Goal: Task Accomplishment & Management: Manage account settings

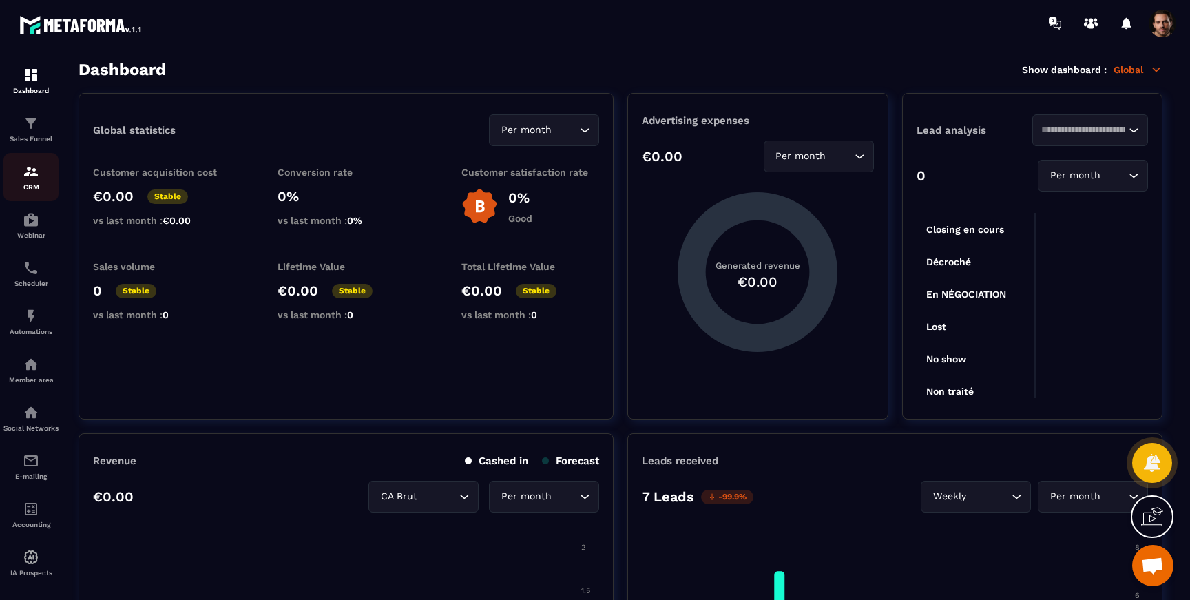
click at [39, 189] on p "CRM" at bounding box center [30, 187] width 55 height 8
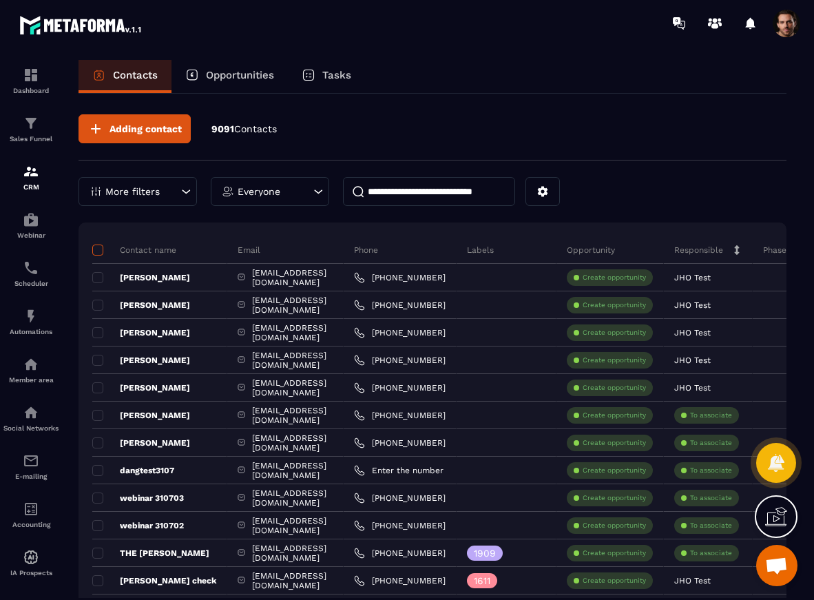
click at [98, 252] on span at bounding box center [97, 249] width 11 height 11
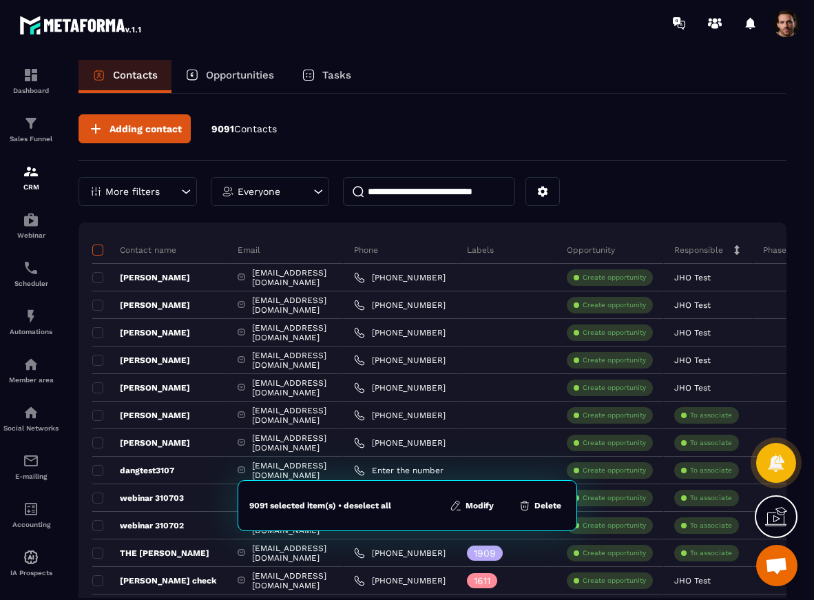
click at [97, 253] on span at bounding box center [97, 249] width 11 height 11
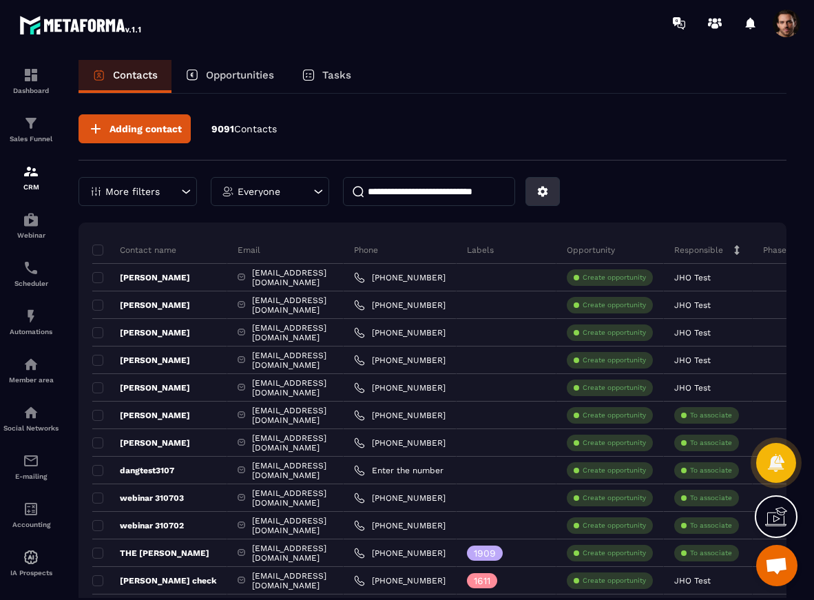
click at [542, 192] on icon at bounding box center [542, 191] width 12 height 12
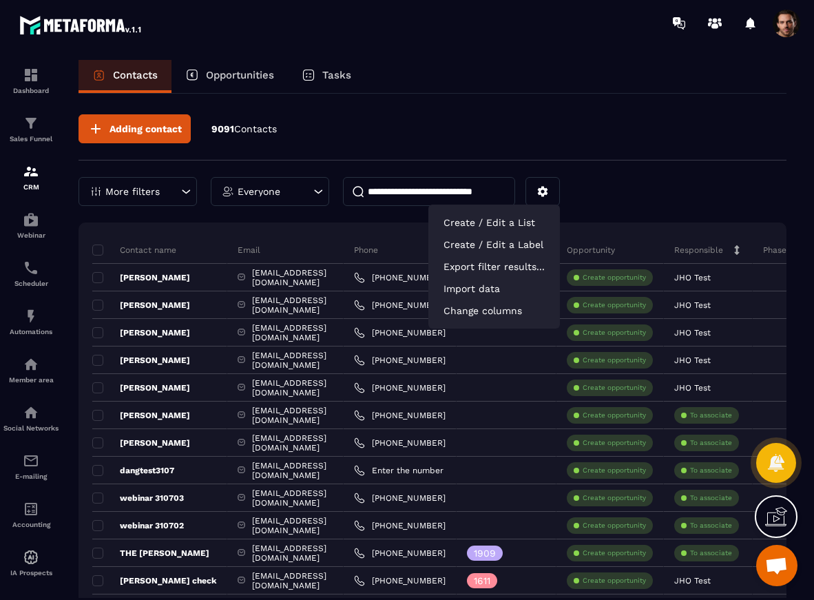
click at [363, 145] on div "Adding contact 9091 Contacts" at bounding box center [432, 137] width 708 height 46
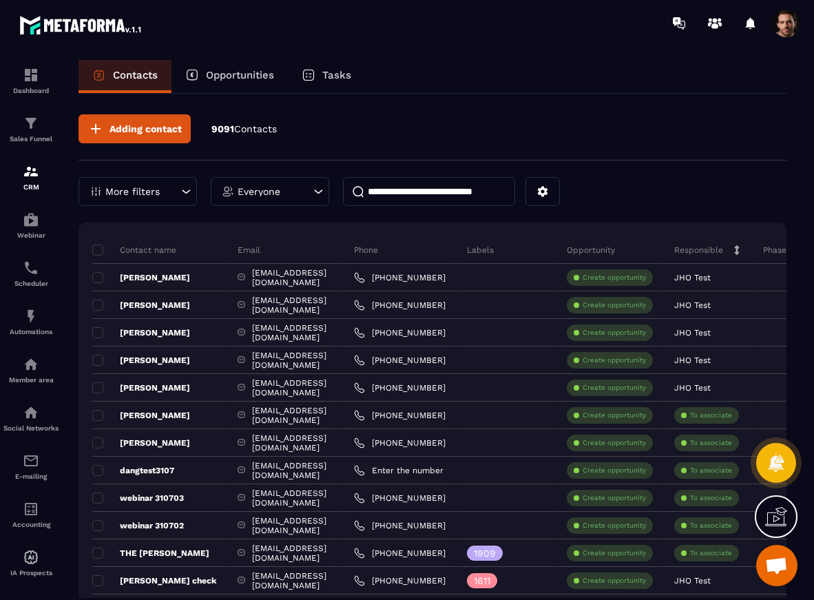
click at [127, 178] on div "More filters" at bounding box center [137, 191] width 118 height 29
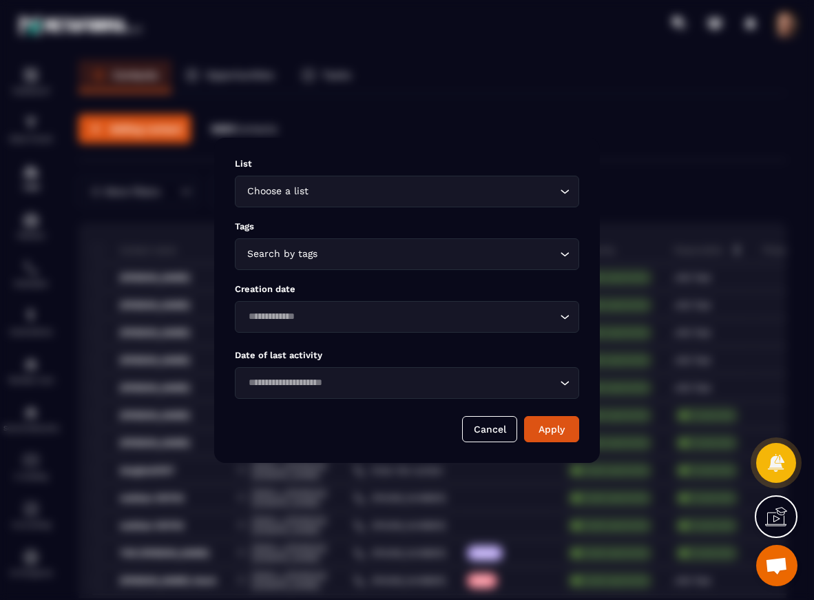
click at [320, 249] on input "Search for option" at bounding box center [438, 253] width 236 height 15
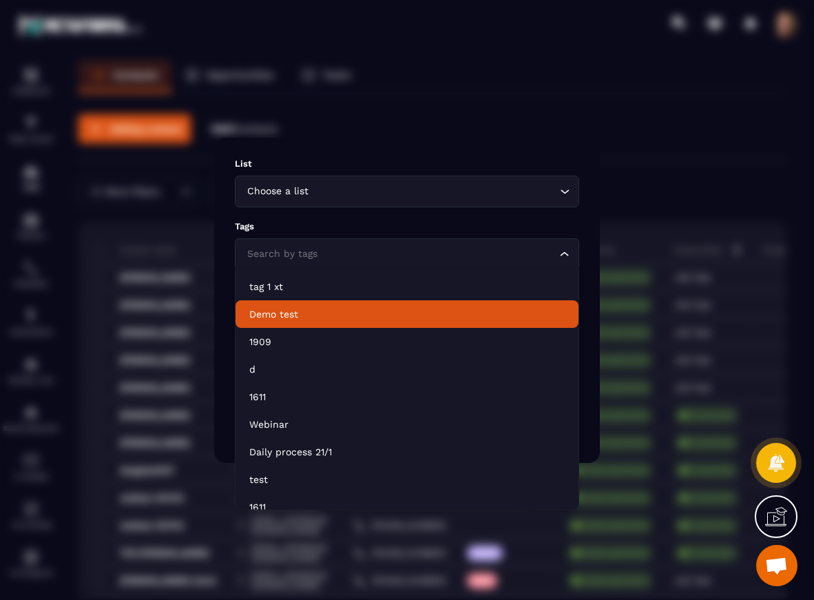
drag, startPoint x: 315, startPoint y: 315, endPoint x: 326, endPoint y: 319, distance: 12.4
click at [315, 315] on p "Demo test" at bounding box center [406, 314] width 315 height 14
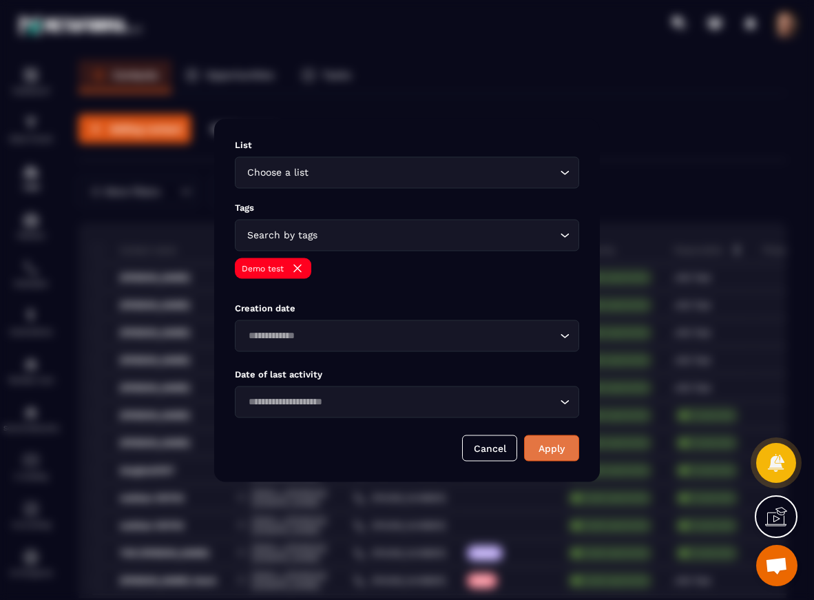
click at [558, 442] on button "Apply" at bounding box center [551, 447] width 55 height 26
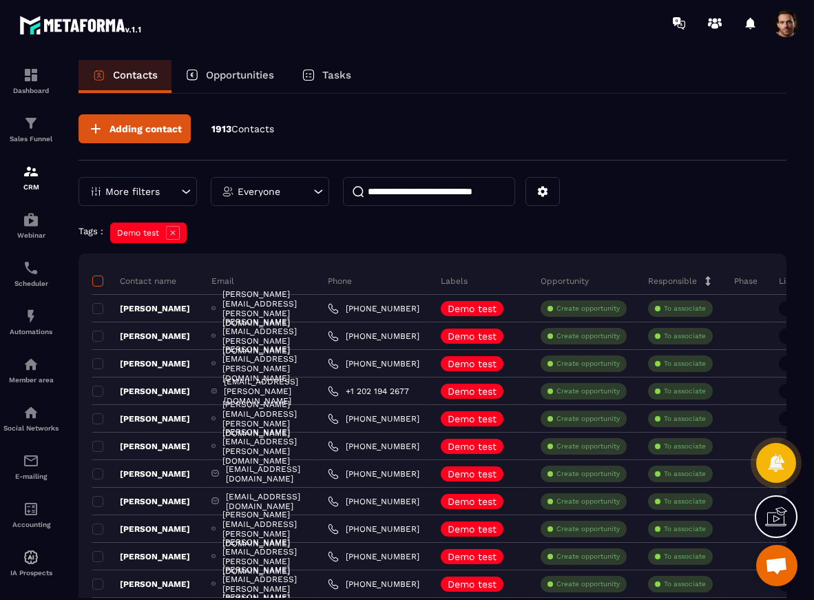
click at [102, 284] on span at bounding box center [97, 280] width 11 height 11
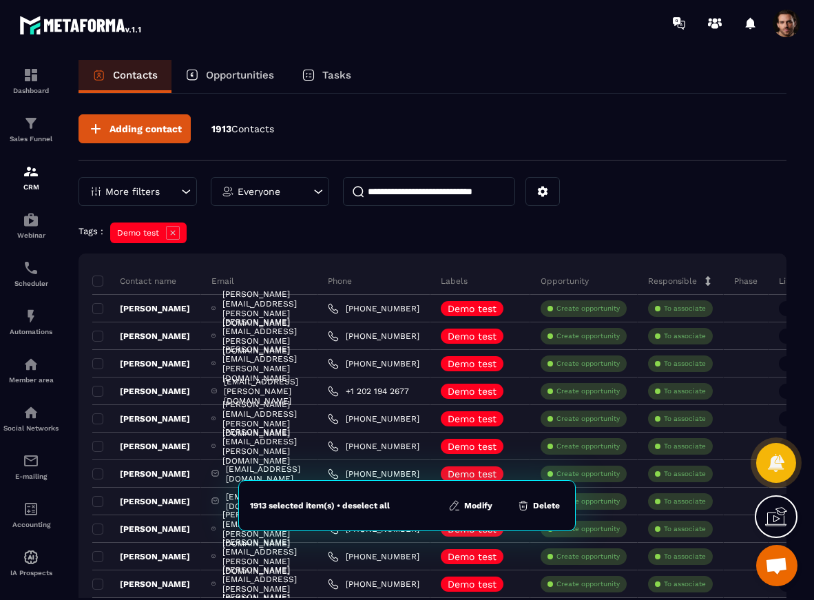
click at [537, 507] on button "Delete" at bounding box center [538, 505] width 51 height 14
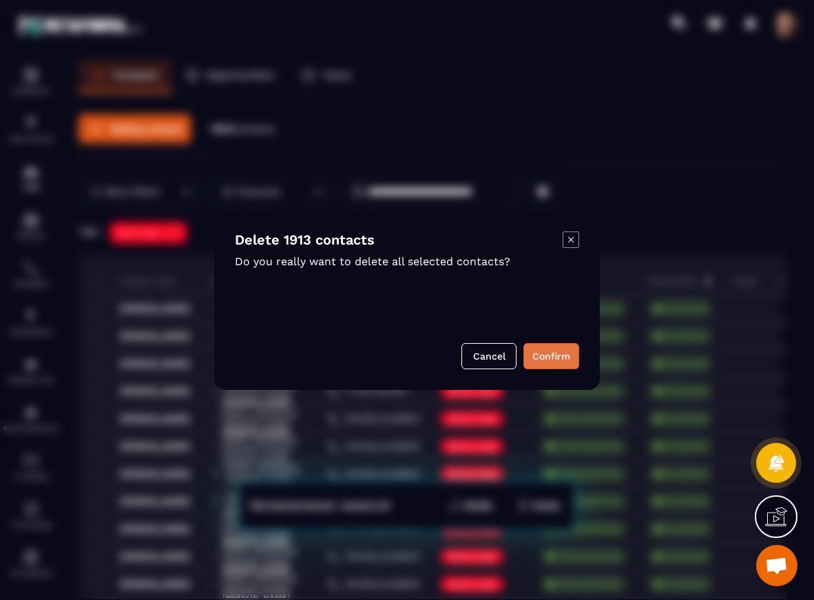
click at [538, 359] on button "Confirm" at bounding box center [551, 356] width 56 height 26
